Goal: Information Seeking & Learning: Learn about a topic

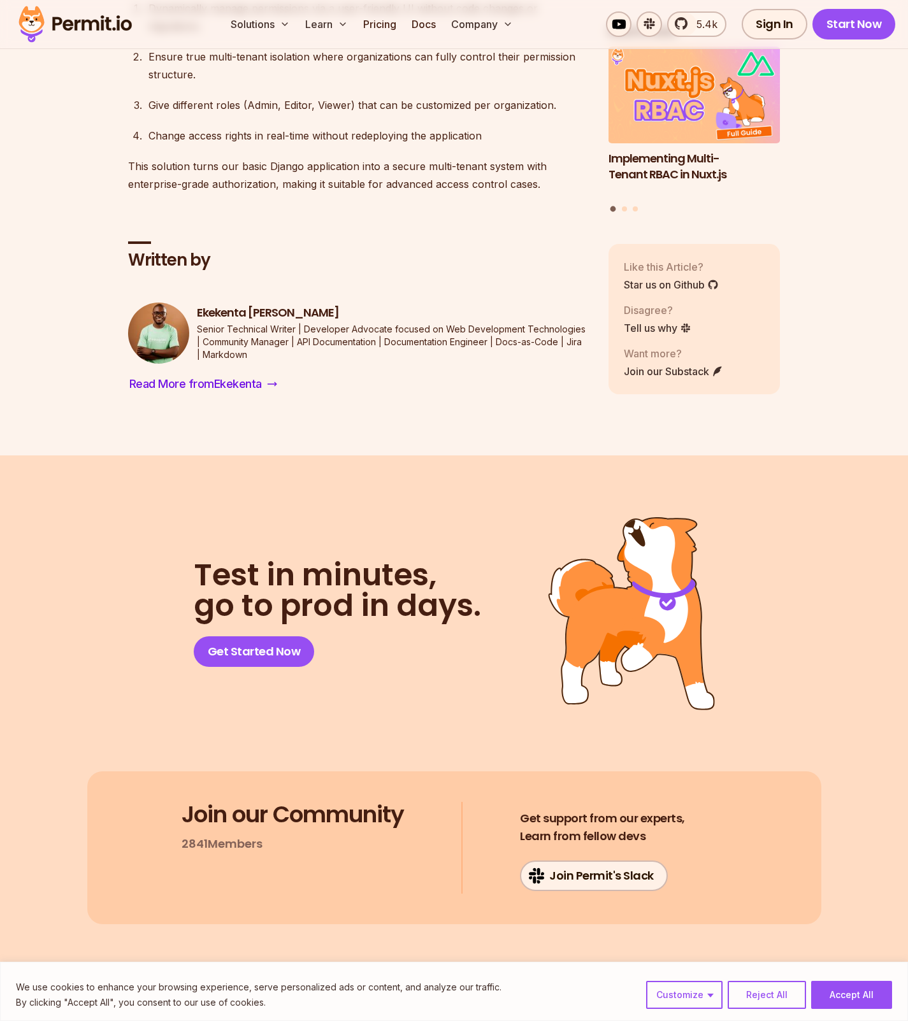
scroll to position [7880, 0]
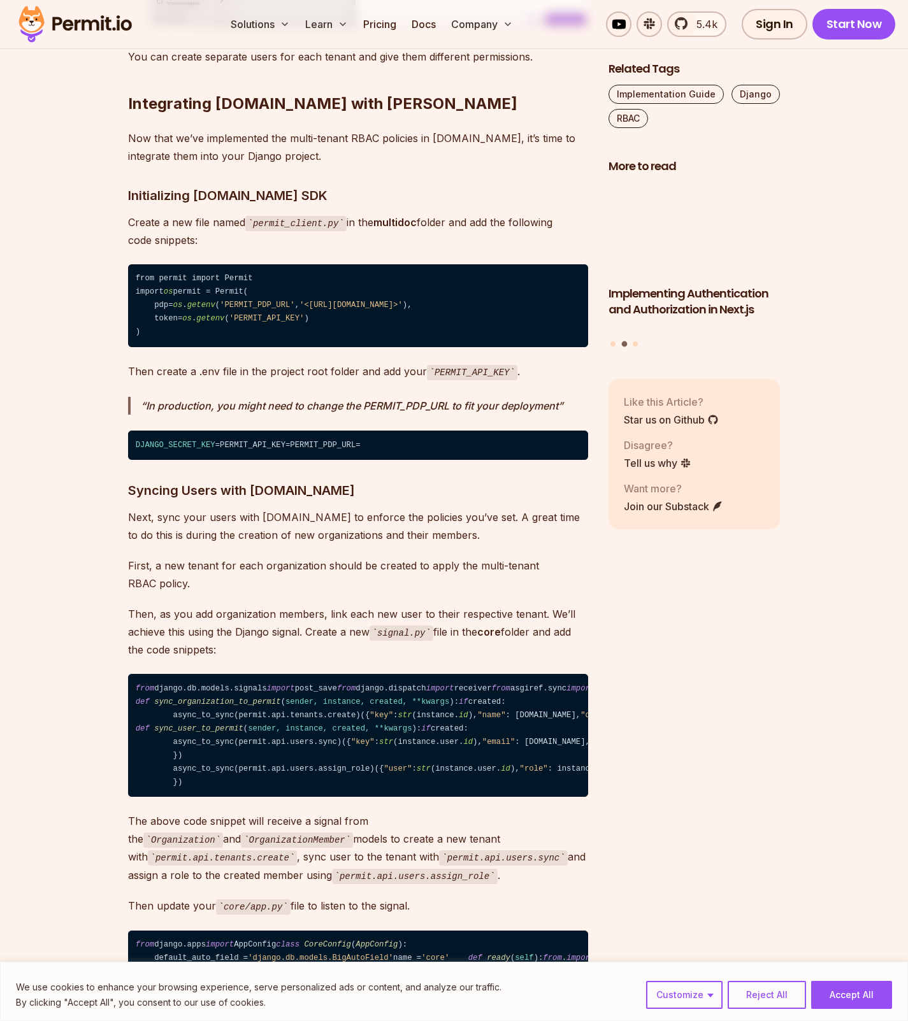
scroll to position [4914, 0]
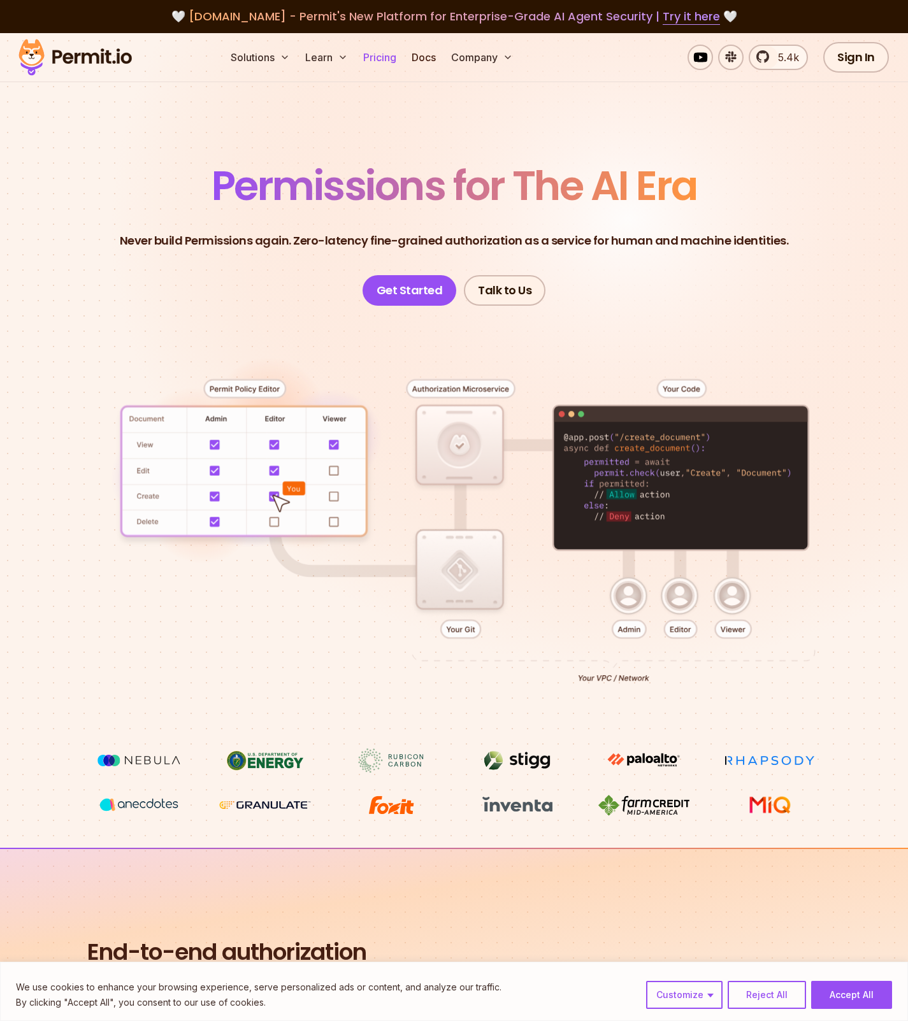
click at [385, 61] on link "Pricing" at bounding box center [379, 57] width 43 height 25
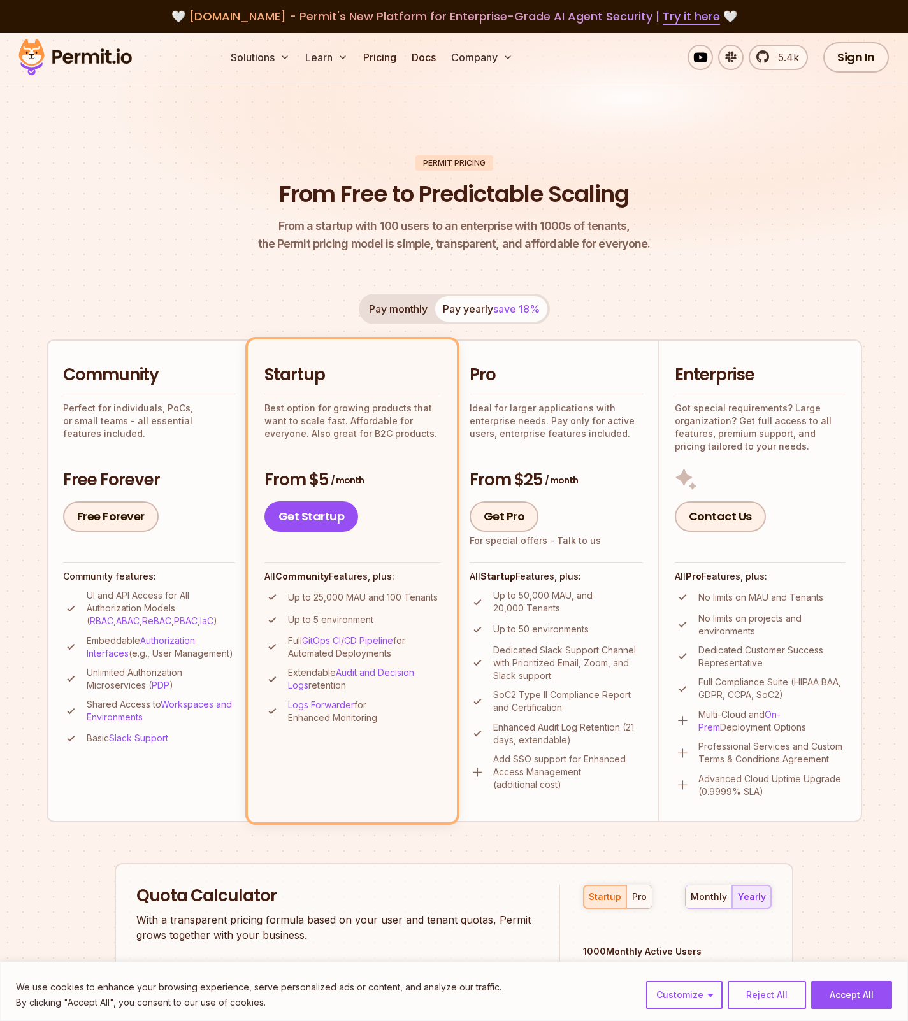
click at [365, 310] on button "Pay monthly" at bounding box center [398, 308] width 74 height 25
click at [398, 308] on div "Pay monthly Pay yearly save 18%" at bounding box center [454, 309] width 191 height 31
click at [469, 300] on button "Pay yearly save 18%" at bounding box center [491, 308] width 112 height 25
click at [413, 310] on button "Pay monthly" at bounding box center [398, 308] width 74 height 25
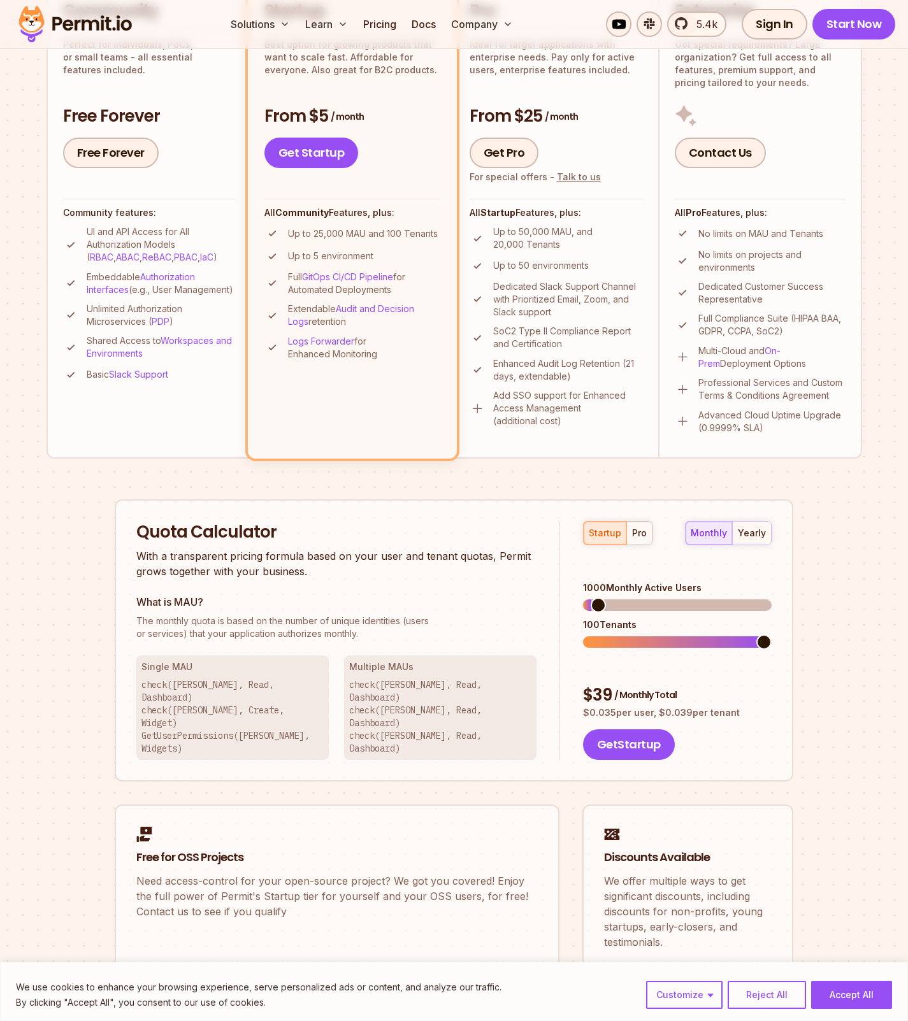
scroll to position [372, 0]
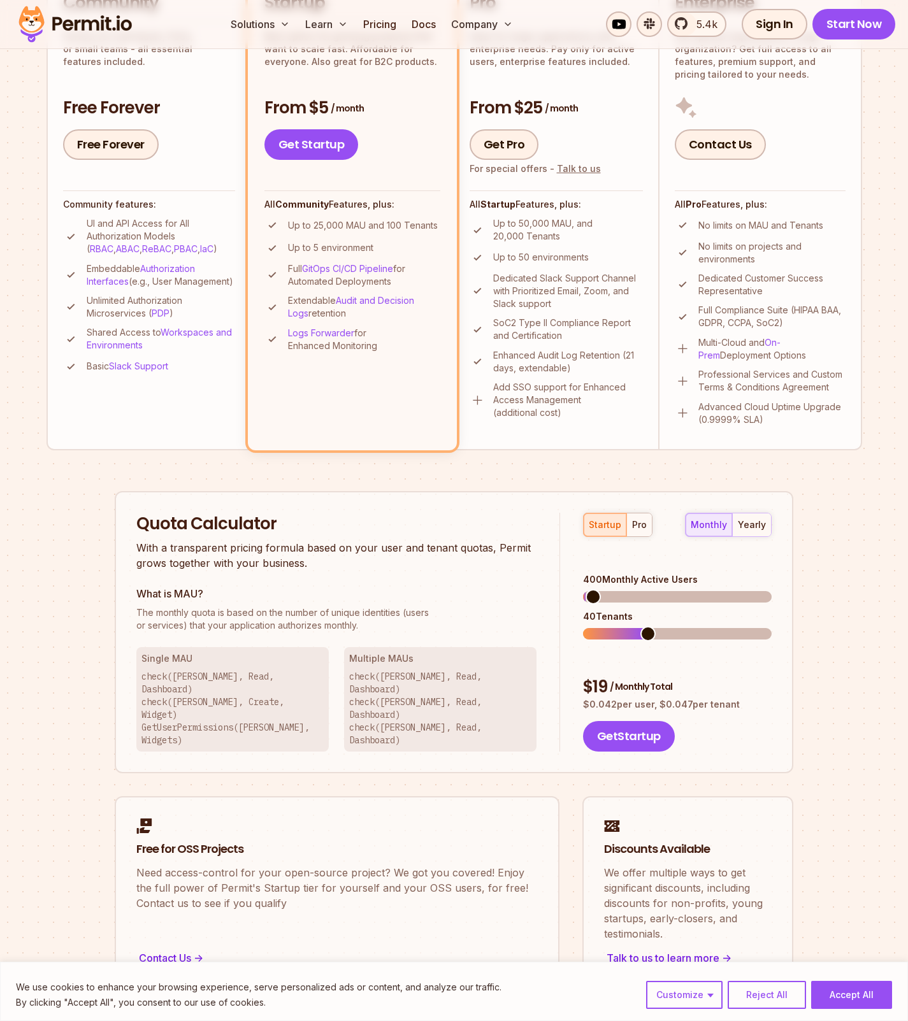
click at [585, 589] on span at bounding box center [592, 596] width 15 height 15
click at [583, 589] on span at bounding box center [590, 596] width 15 height 15
click at [590, 626] on span at bounding box center [590, 633] width 15 height 15
click at [594, 589] on span at bounding box center [600, 596] width 15 height 15
click at [604, 628] on span at bounding box center [677, 633] width 189 height 11
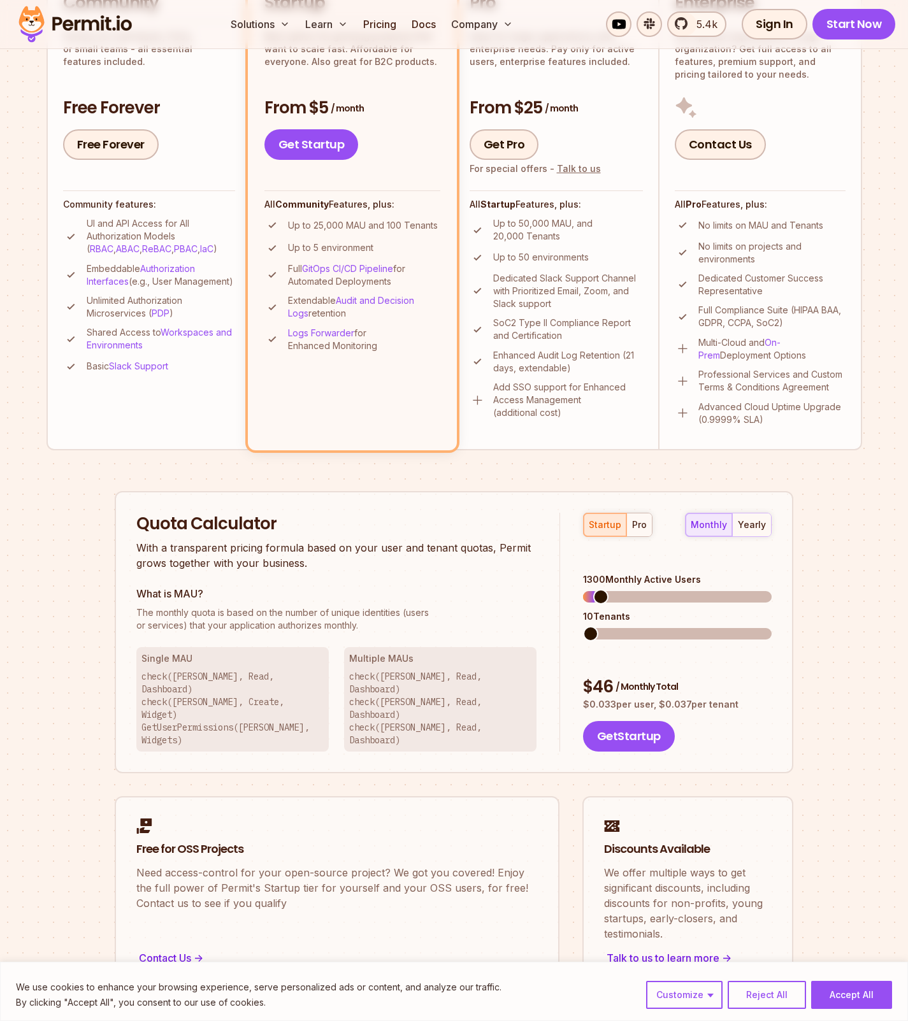
click at [583, 626] on span at bounding box center [590, 633] width 15 height 15
click at [605, 628] on span at bounding box center [677, 633] width 189 height 11
click at [645, 628] on span at bounding box center [677, 633] width 189 height 11
click at [679, 628] on span at bounding box center [677, 633] width 189 height 11
click at [690, 626] on span at bounding box center [686, 633] width 15 height 15
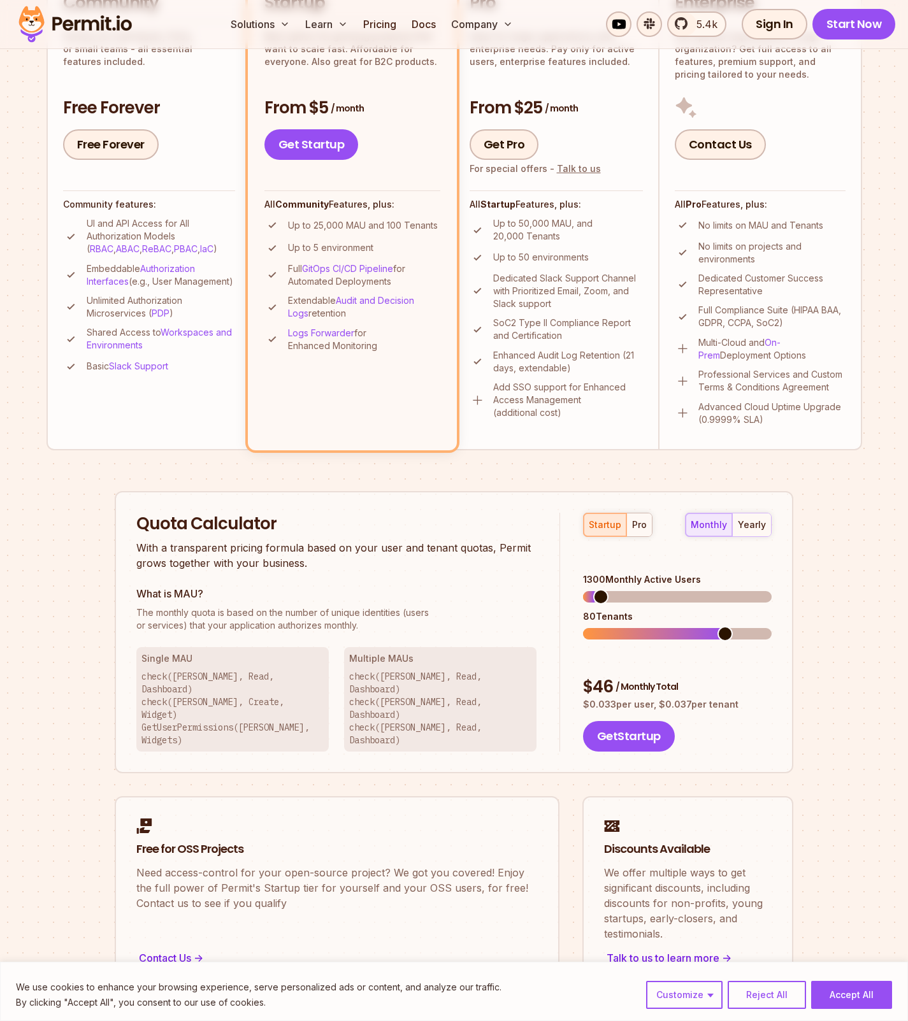
click at [732, 628] on span at bounding box center [677, 633] width 189 height 11
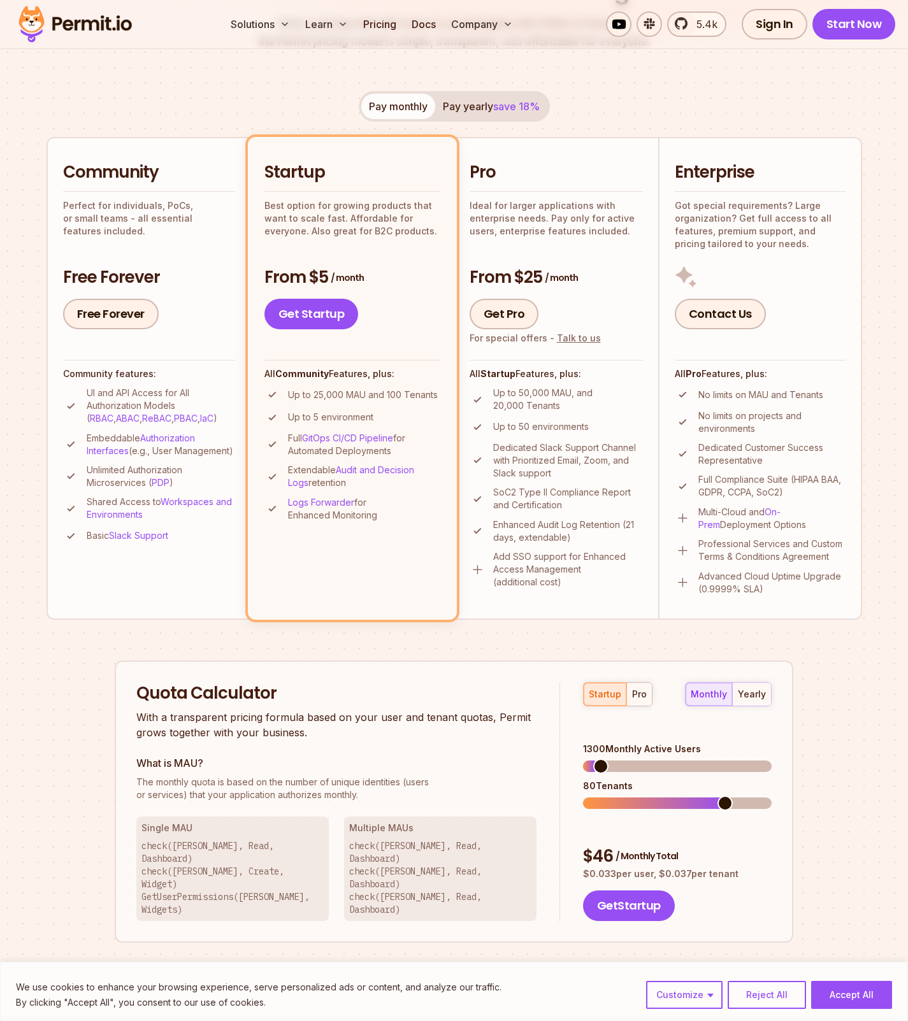
scroll to position [0, 0]
